Goal: Understand process/instructions: Learn how to perform a task or action

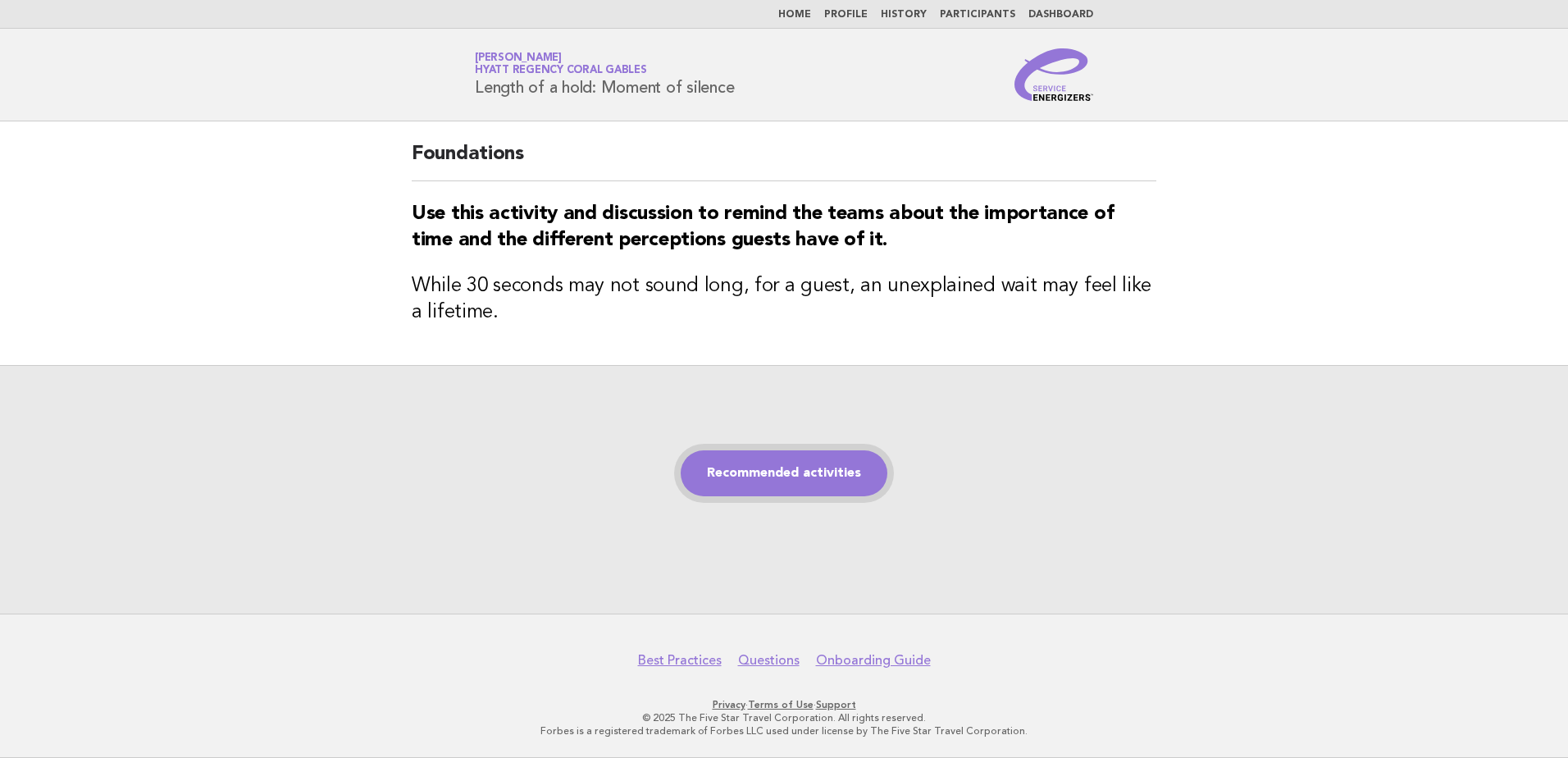
click at [790, 473] on link "Recommended activities" at bounding box center [784, 473] width 206 height 46
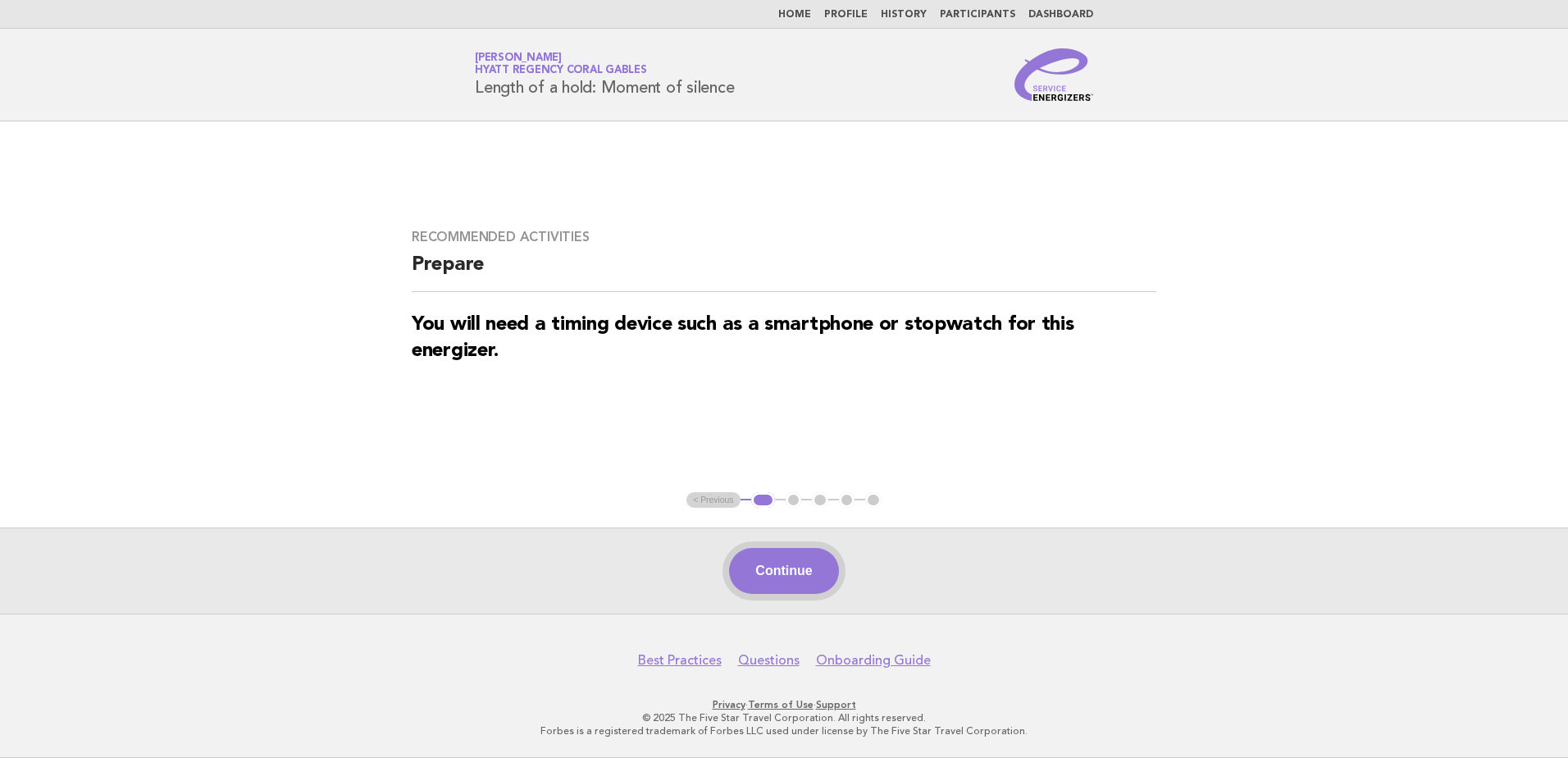
click at [792, 561] on button "Continue" at bounding box center [784, 570] width 109 height 46
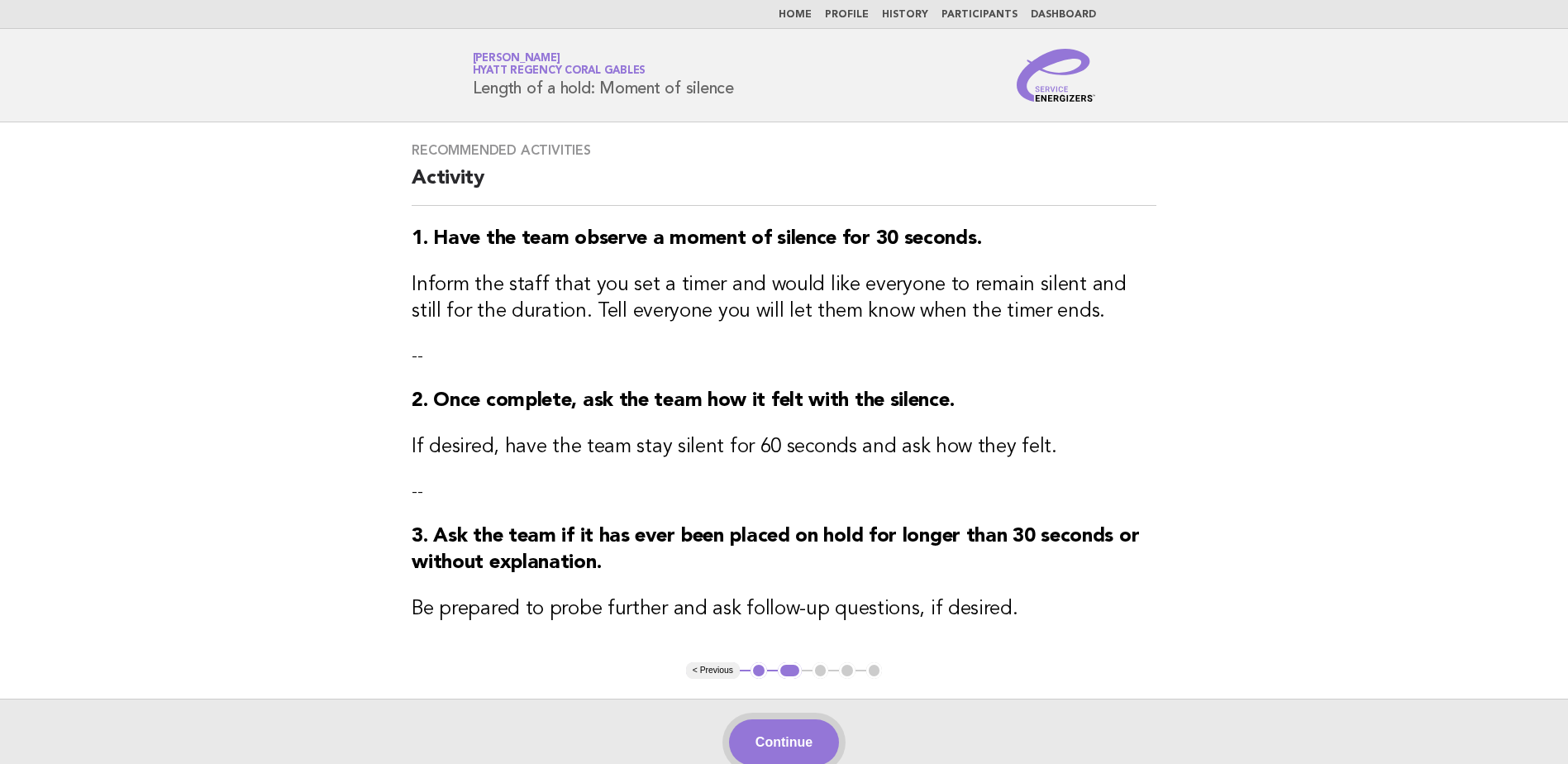
click at [793, 758] on button "Continue" at bounding box center [784, 742] width 110 height 46
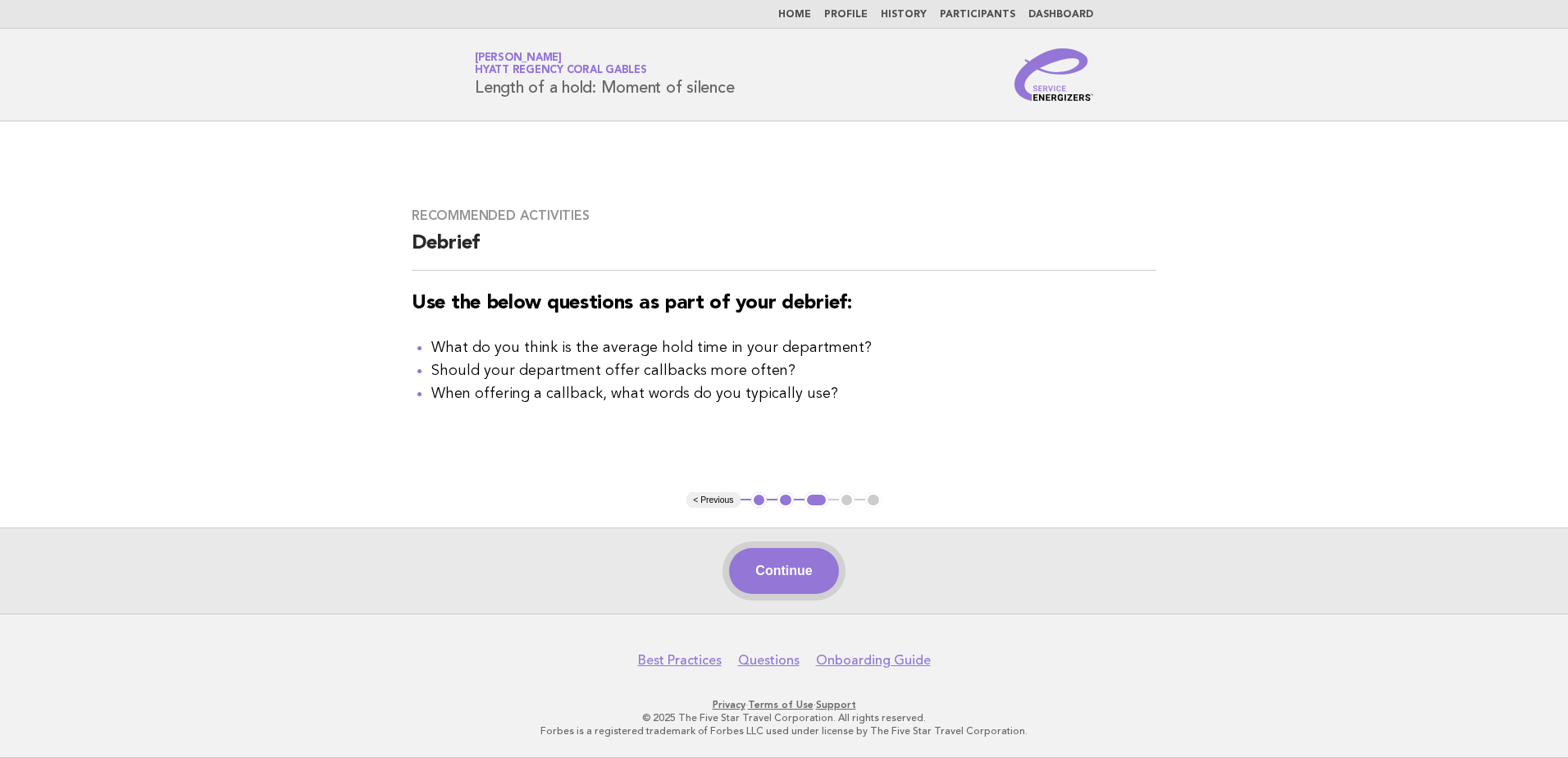
click at [794, 551] on button "Continue" at bounding box center [784, 570] width 109 height 46
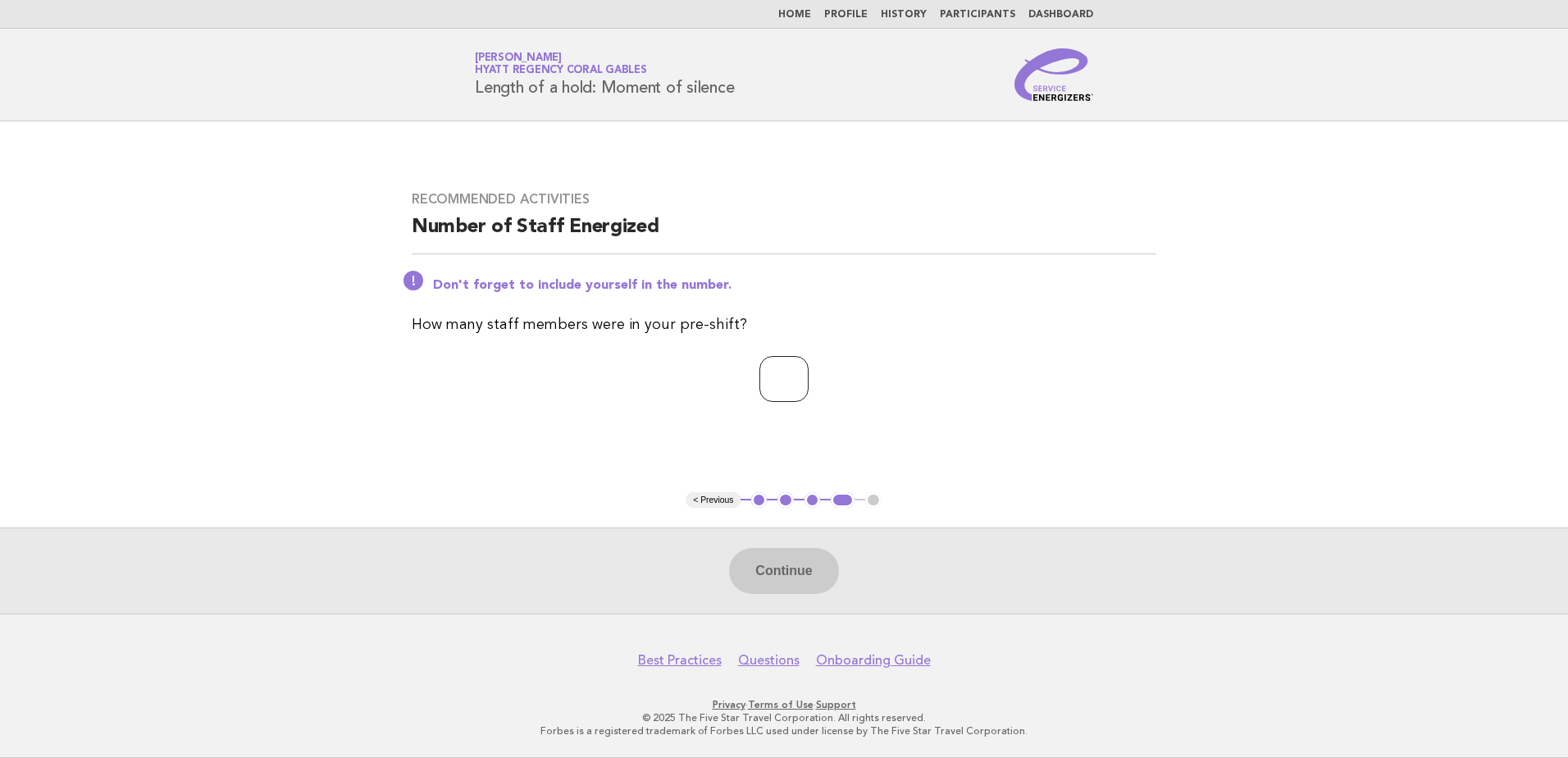
click at [808, 371] on input "*" at bounding box center [784, 378] width 50 height 46
type input "*"
click at [808, 371] on input "*" at bounding box center [784, 378] width 50 height 46
click at [766, 579] on button "Continue" at bounding box center [784, 570] width 109 height 46
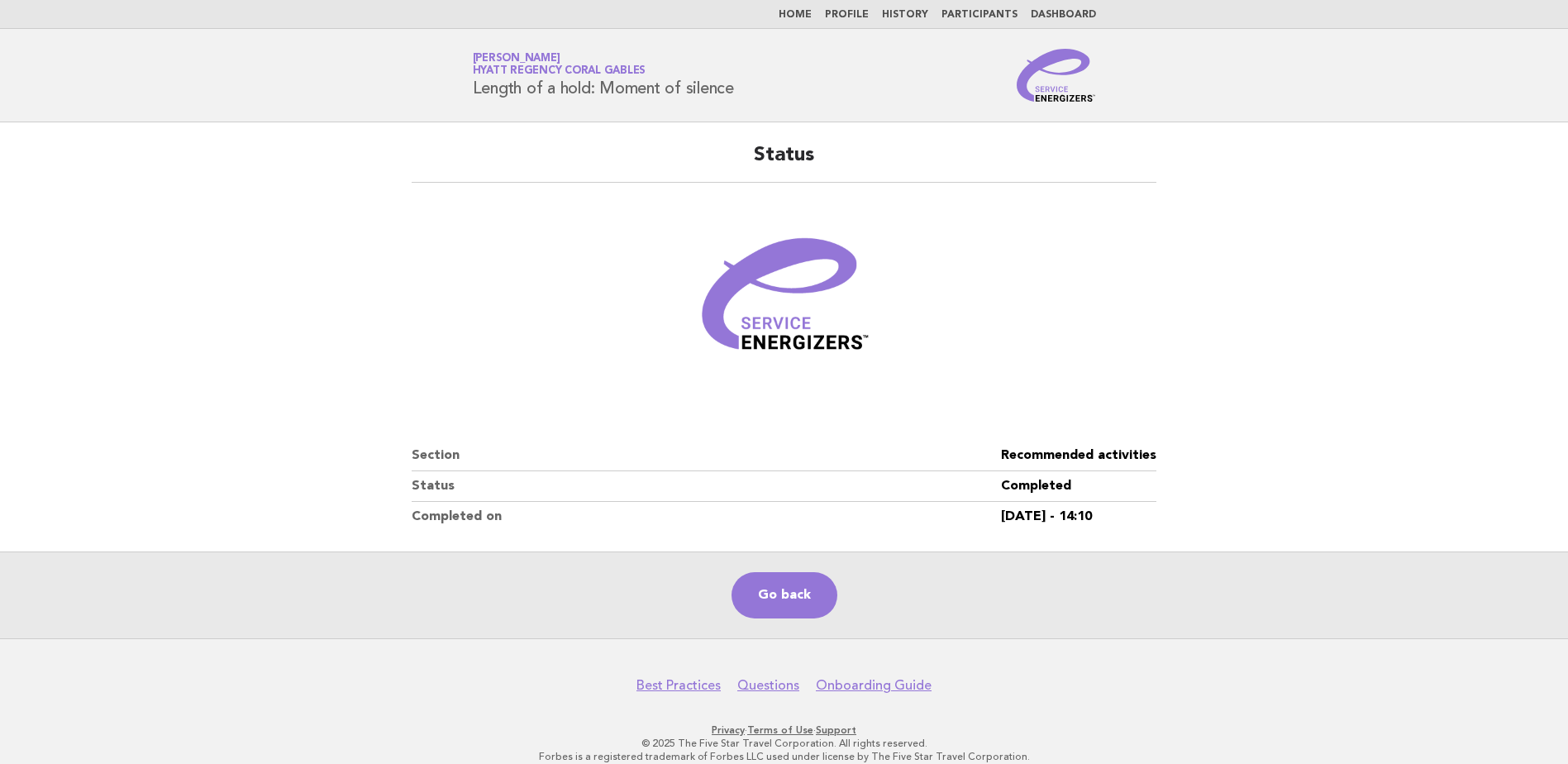
click at [809, 15] on link "Home" at bounding box center [795, 15] width 33 height 10
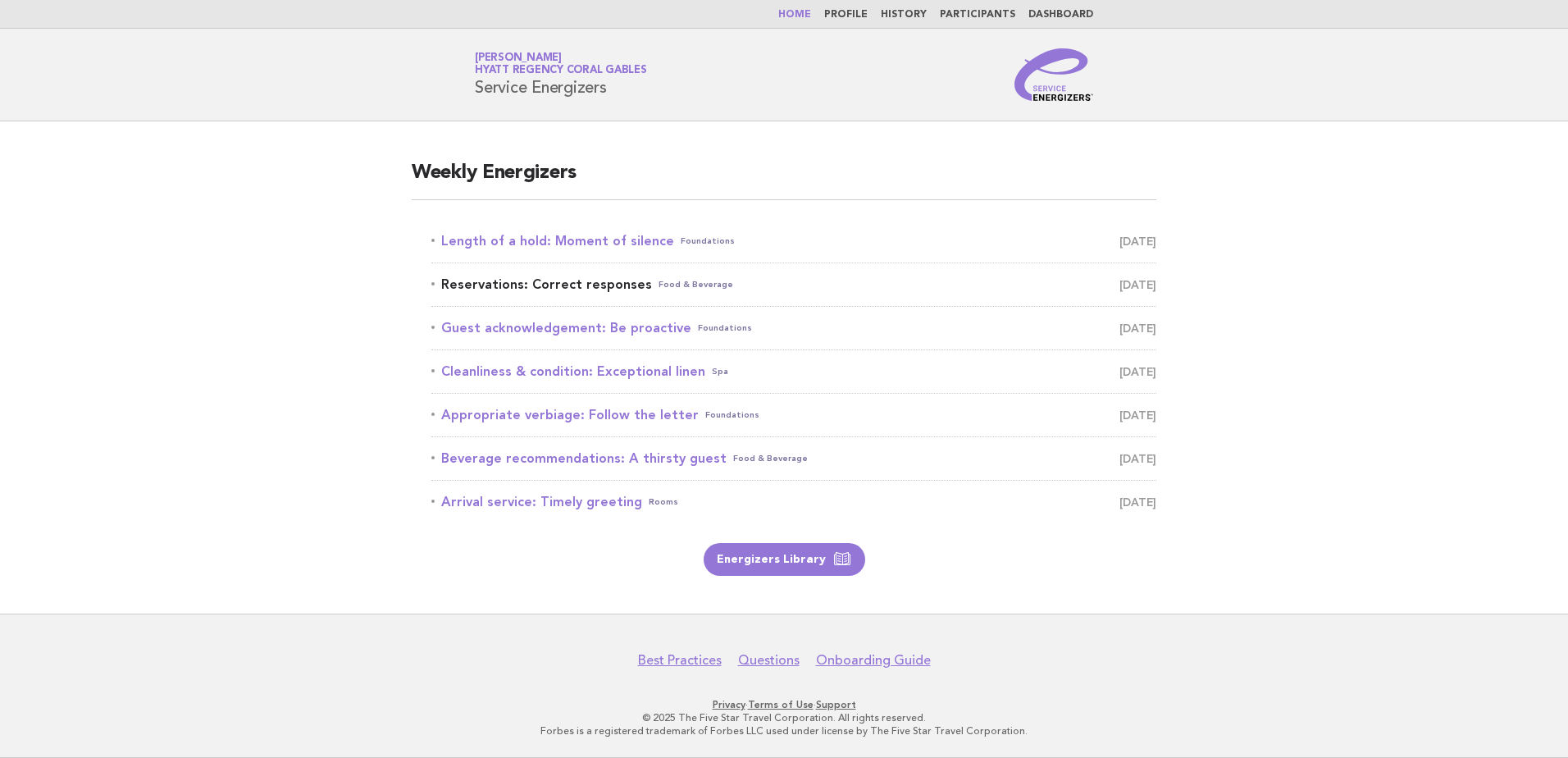
click at [529, 278] on link "Reservations: Correct responses Food & Beverage October 10" at bounding box center [794, 284] width 725 height 23
